Goal: Information Seeking & Learning: Learn about a topic

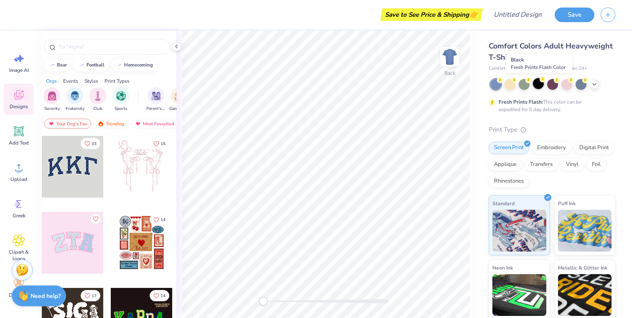
click at [539, 87] on div at bounding box center [538, 83] width 11 height 11
click at [93, 32] on div at bounding box center [107, 45] width 139 height 28
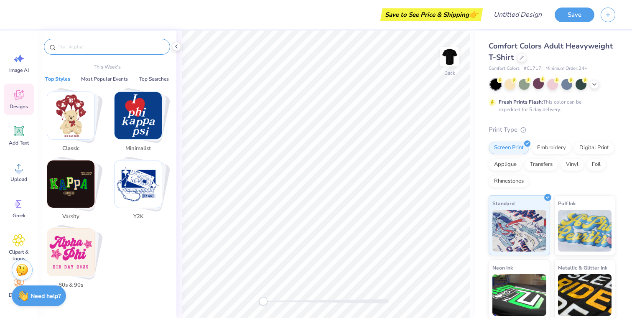
click at [93, 47] on input "text" at bounding box center [111, 47] width 107 height 8
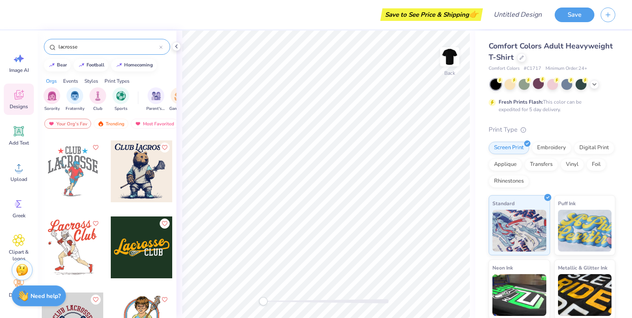
scroll to position [124, 0]
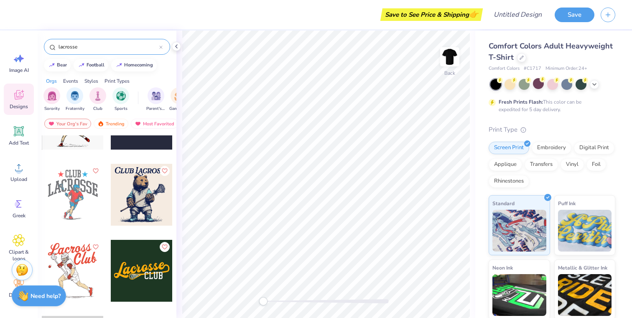
click at [153, 217] on div at bounding box center [142, 195] width 62 height 62
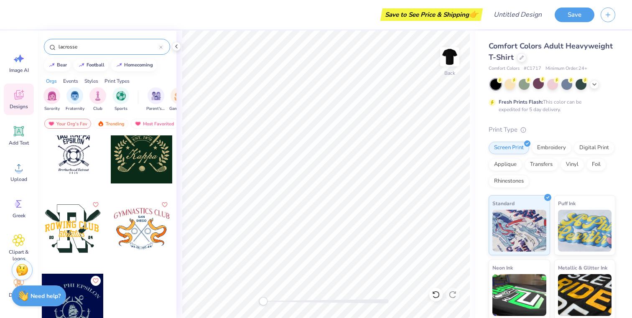
scroll to position [1002, 0]
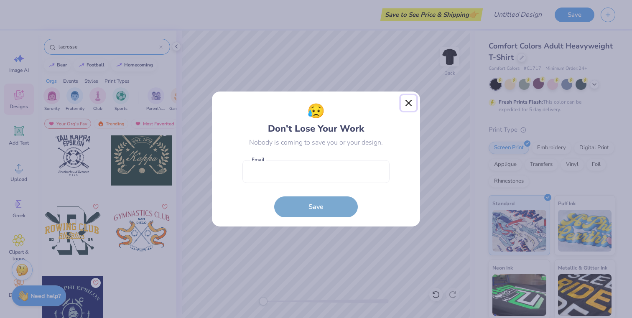
click at [413, 105] on button "Close" at bounding box center [409, 103] width 16 height 16
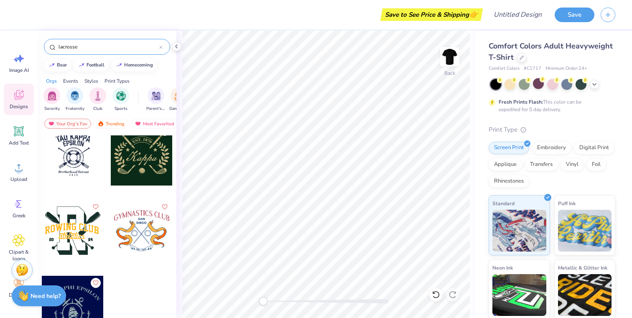
click at [103, 43] on input "lacrosse" at bounding box center [109, 47] width 102 height 8
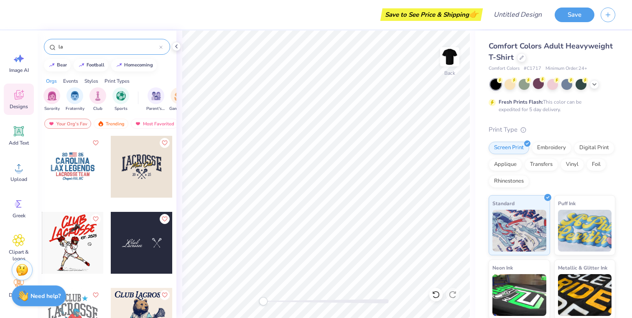
type input "l"
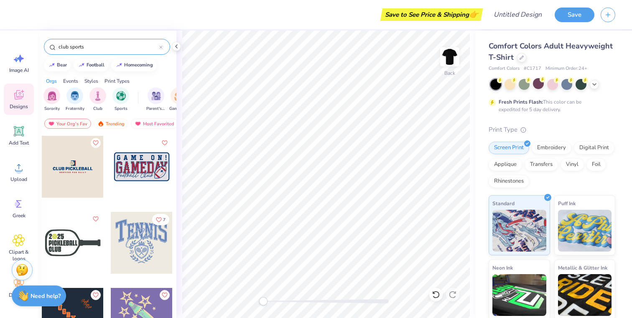
drag, startPoint x: 105, startPoint y: 41, endPoint x: 45, endPoint y: 41, distance: 59.4
click at [45, 41] on div "club sports" at bounding box center [107, 45] width 139 height 28
drag, startPoint x: 94, startPoint y: 48, endPoint x: 45, endPoint y: 48, distance: 48.5
click at [45, 48] on div "club sports" at bounding box center [107, 47] width 126 height 16
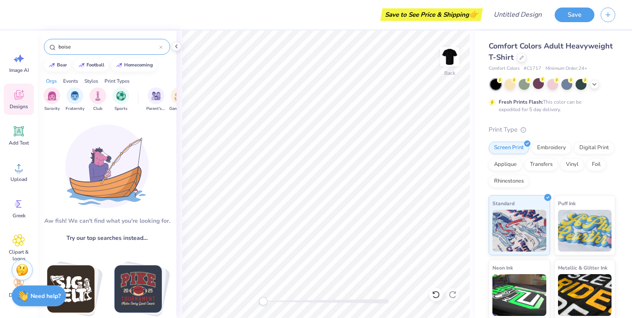
drag, startPoint x: 89, startPoint y: 48, endPoint x: 51, endPoint y: 46, distance: 37.7
click at [51, 46] on div "boise" at bounding box center [107, 47] width 126 height 16
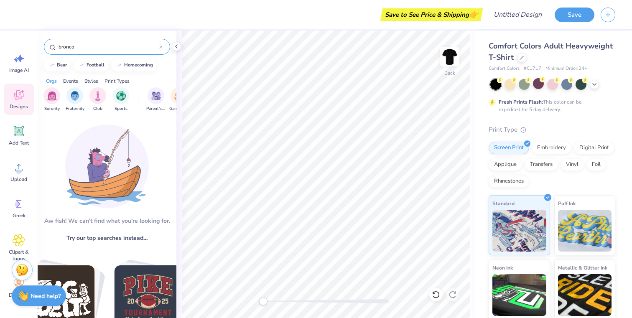
drag, startPoint x: 84, startPoint y: 49, endPoint x: 44, endPoint y: 49, distance: 39.7
click at [44, 49] on div "bronco" at bounding box center [107, 47] width 126 height 16
type input "horse"
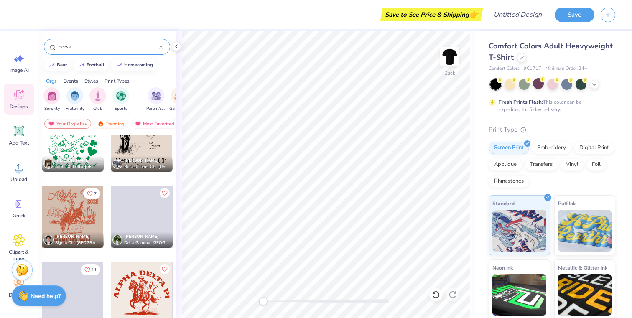
scroll to position [224, 0]
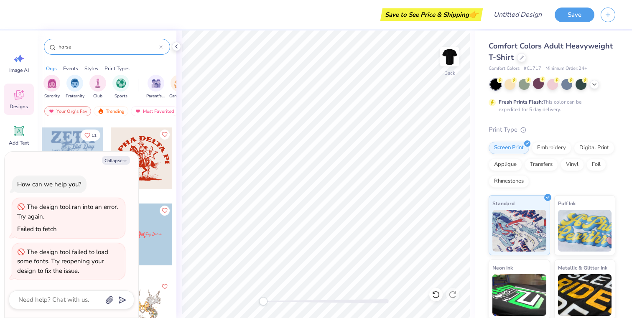
type textarea "x"
